Goal: Check status: Check status

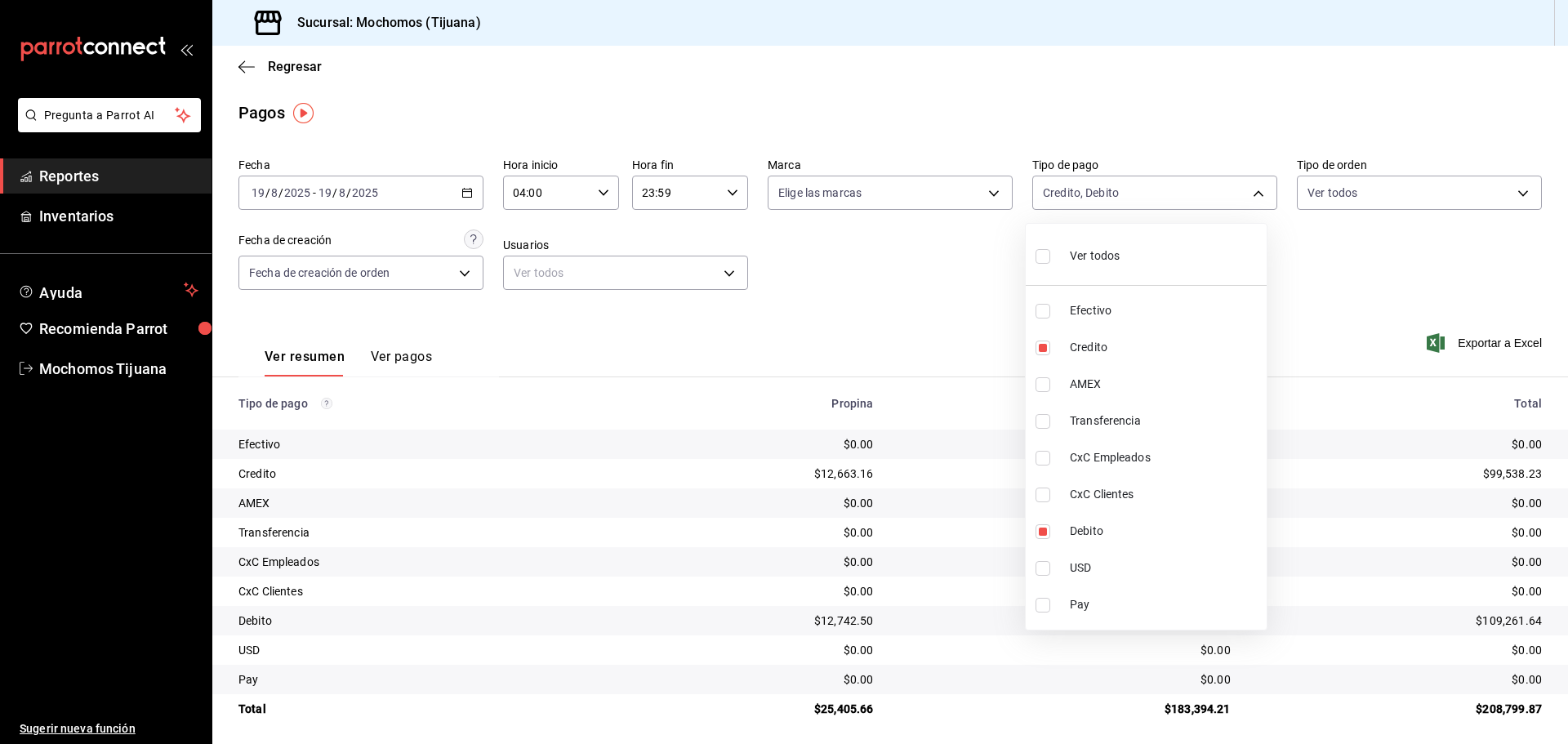
click at [244, 67] on div at bounding box center [784, 372] width 1568 height 744
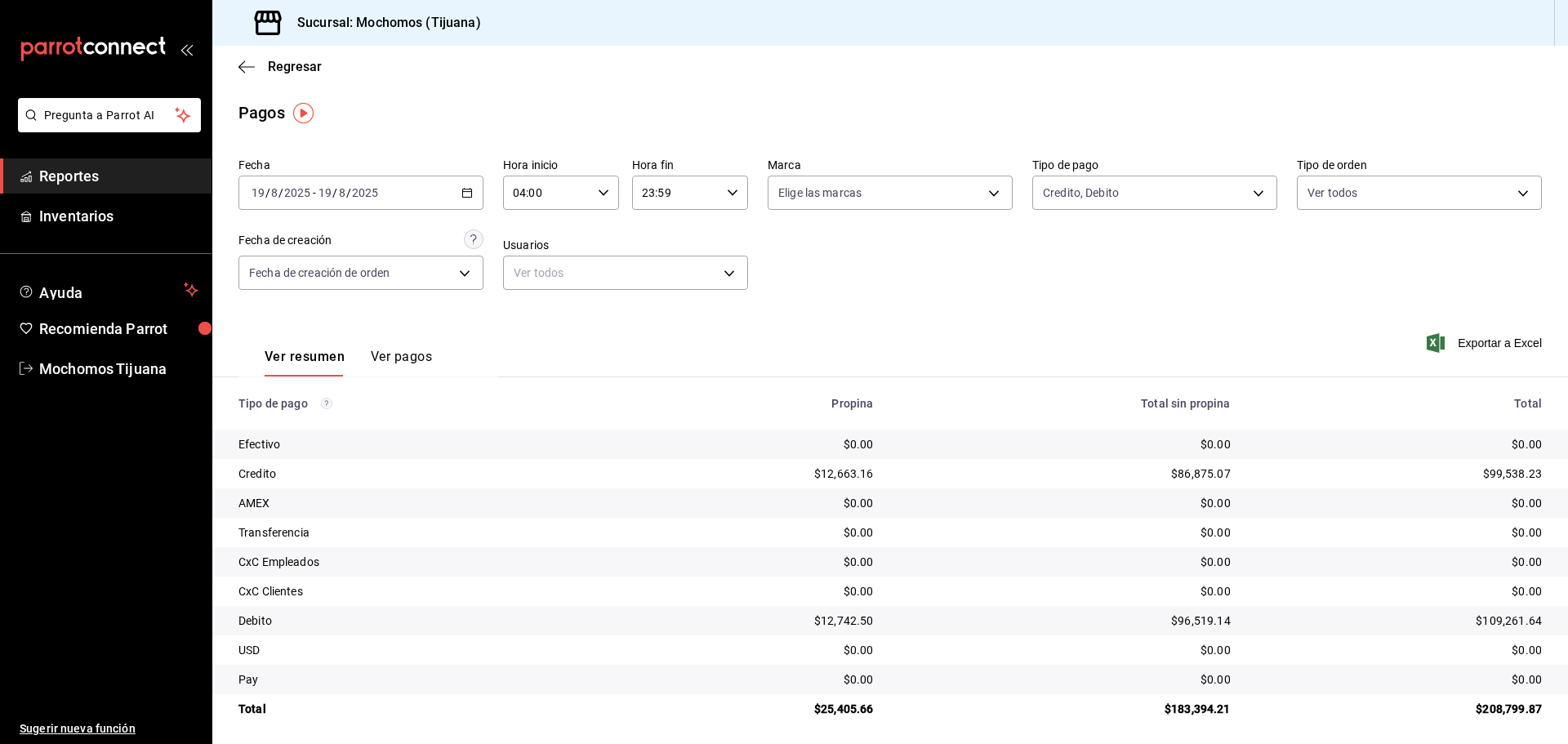
click at [244, 67] on icon "button" at bounding box center [246, 66] width 17 height 1
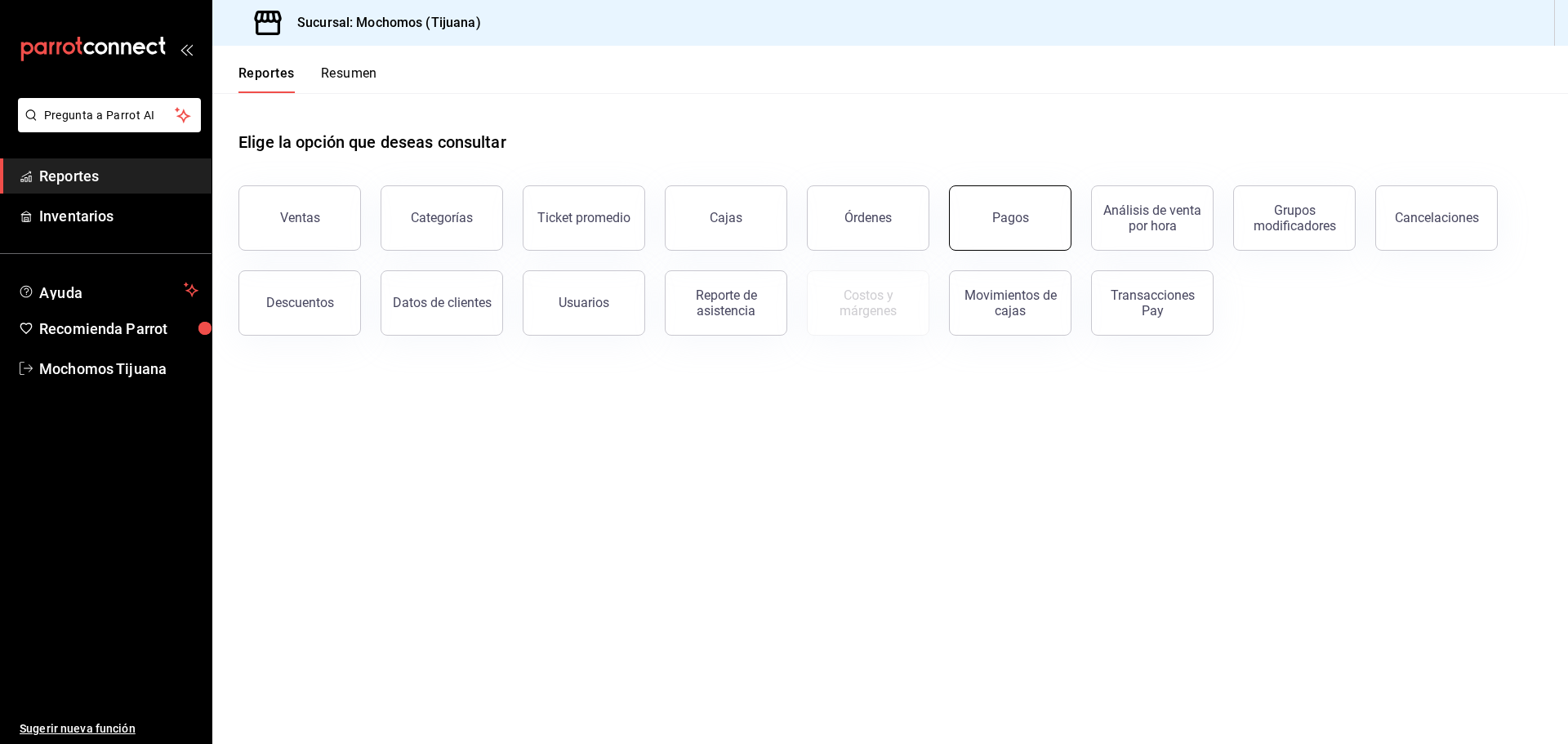
click at [979, 223] on button "Pagos" at bounding box center [1010, 218] width 122 height 65
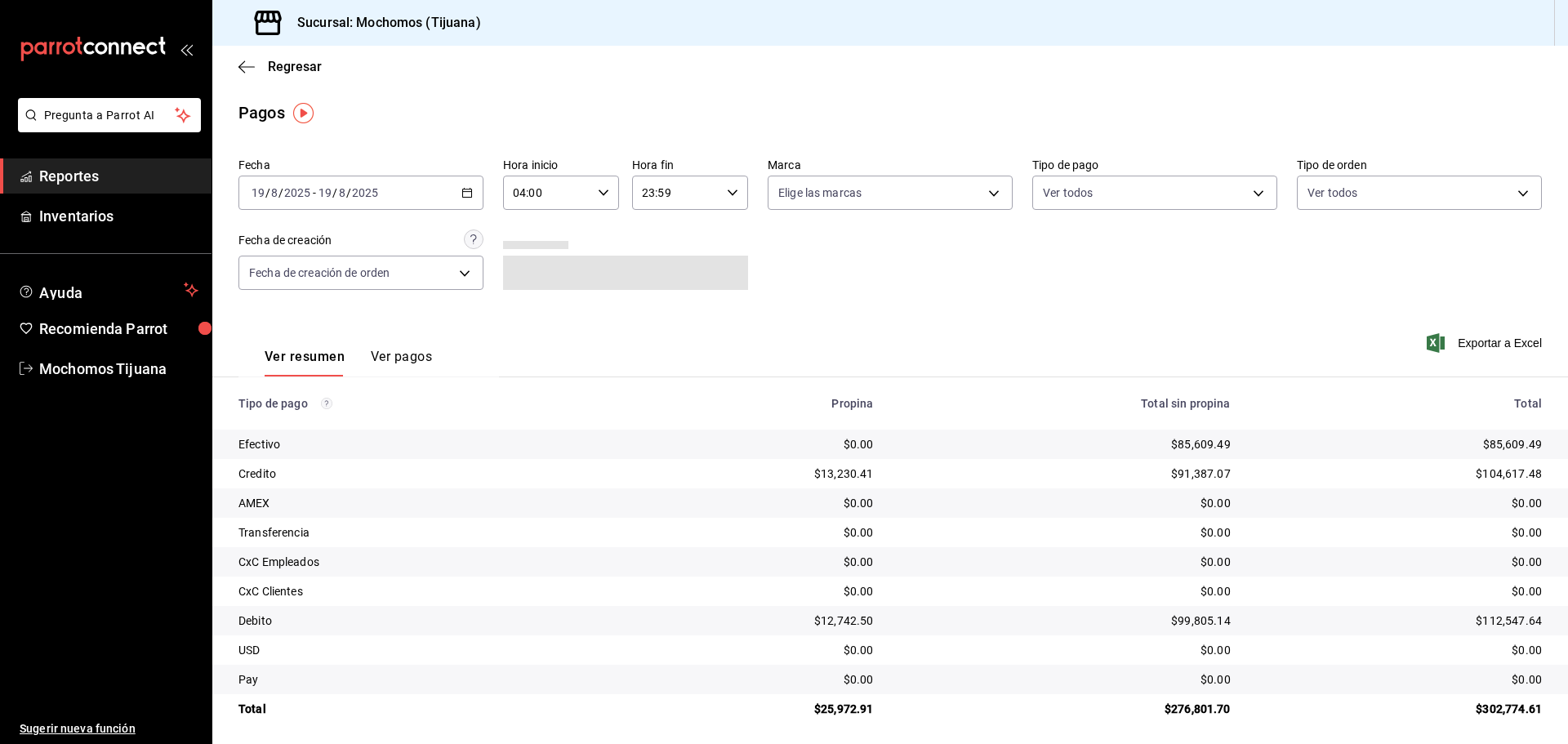
click at [466, 187] on icon "button" at bounding box center [467, 193] width 11 height 11
click at [319, 422] on span "Rango de fechas" at bounding box center [316, 425] width 127 height 17
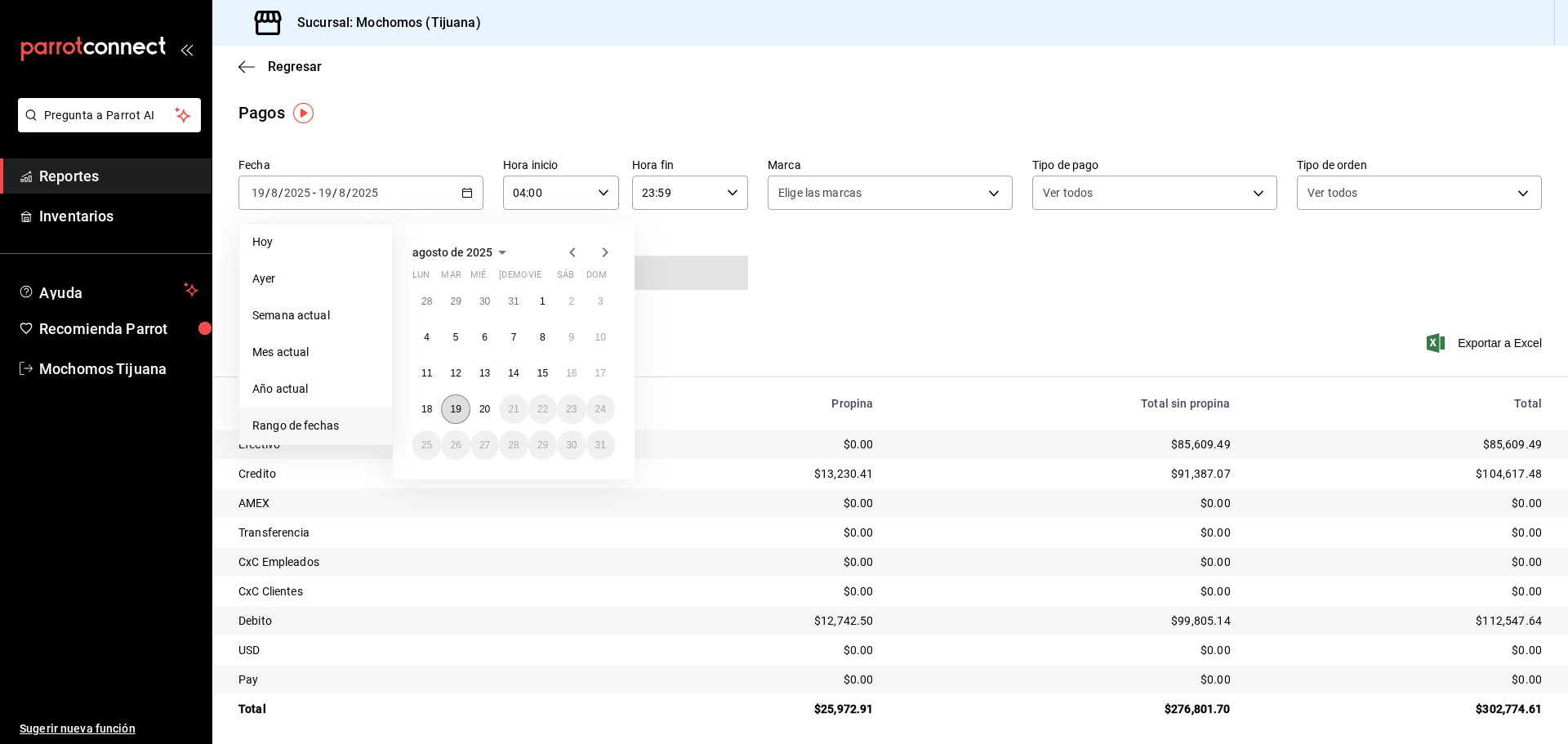
click at [447, 411] on button "19" at bounding box center [455, 409] width 28 height 29
click at [475, 408] on button "20" at bounding box center [484, 409] width 28 height 29
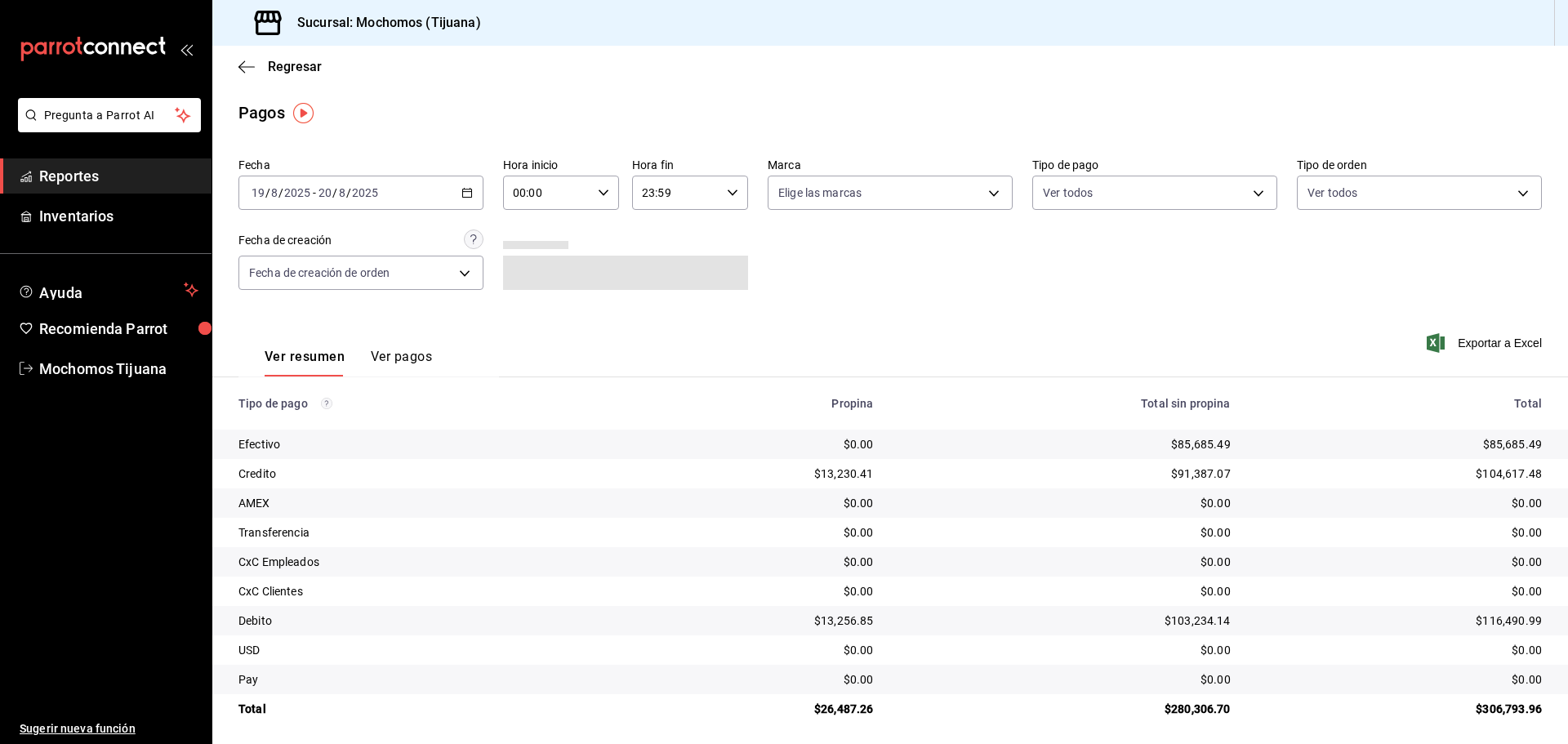
click at [609, 193] on div "00:00 Hora inicio" at bounding box center [561, 192] width 116 height 34
click at [535, 303] on span "04" at bounding box center [529, 310] width 32 height 13
type input "04:00"
click at [722, 188] on div at bounding box center [784, 372] width 1568 height 744
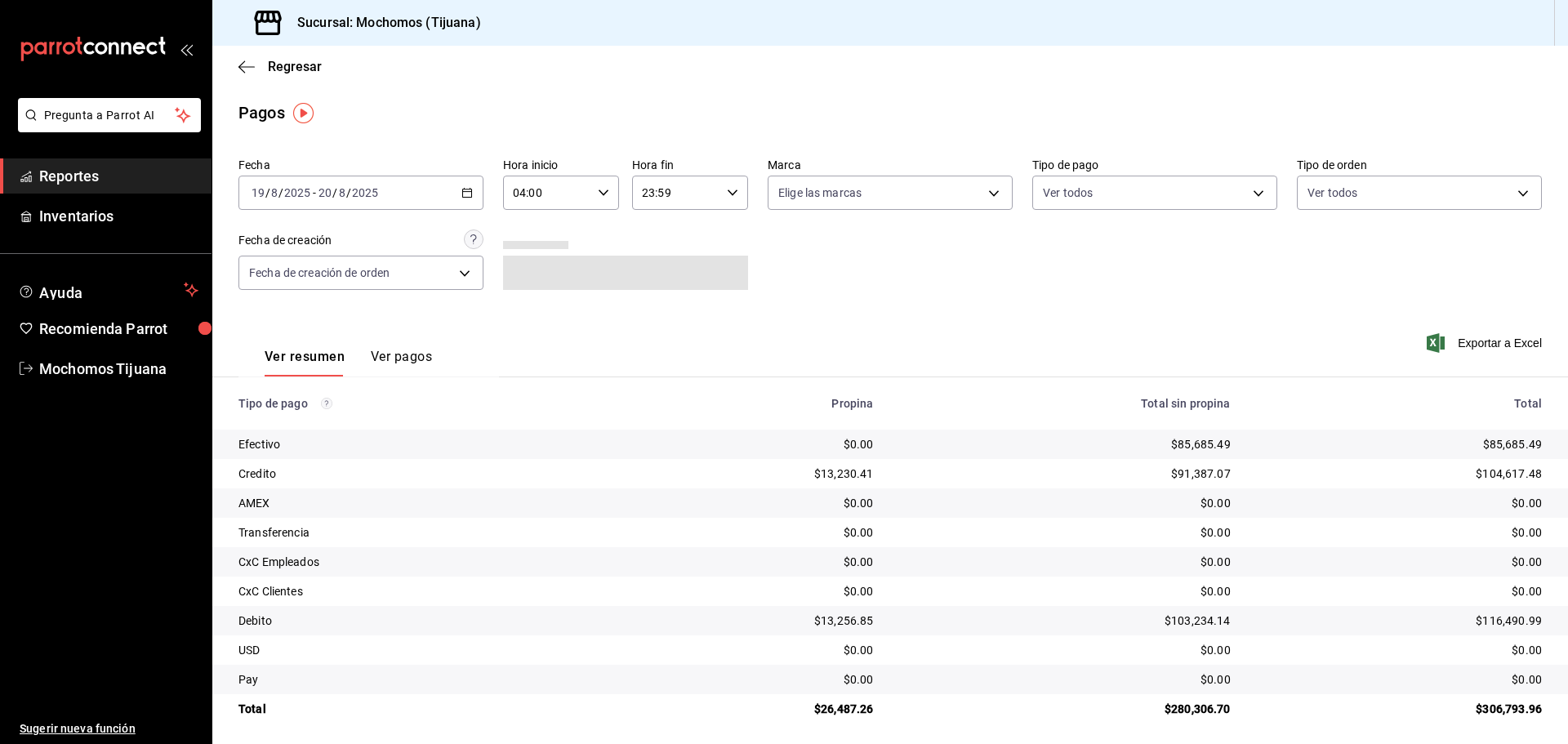
click at [722, 188] on div "23:59 Hora fin" at bounding box center [690, 192] width 116 height 34
click at [667, 310] on span "04" at bounding box center [657, 310] width 32 height 13
click at [731, 243] on button "00" at bounding box center [719, 234] width 51 height 33
type input "04:00"
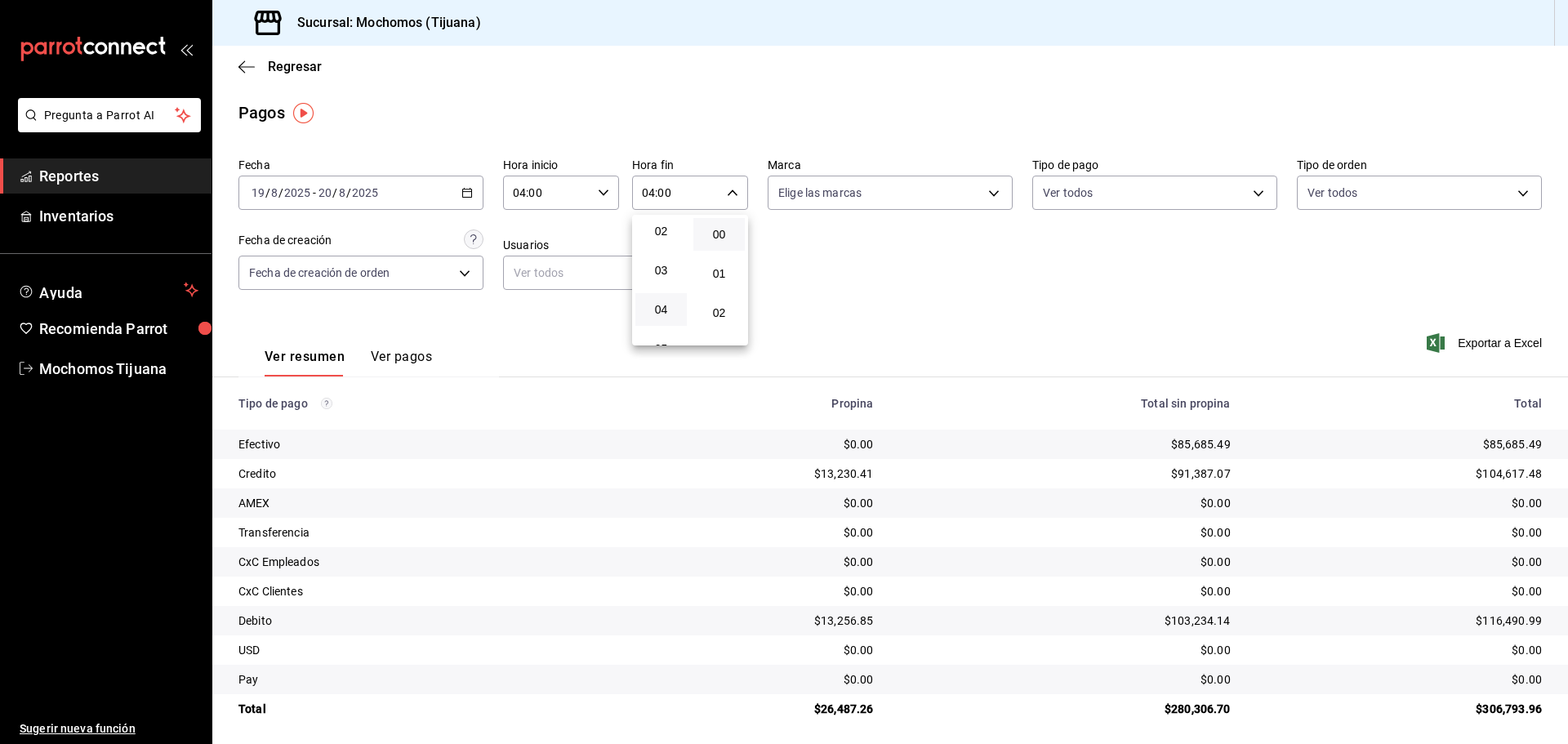
click at [732, 45] on div at bounding box center [784, 372] width 1568 height 744
